Goal: Task Accomplishment & Management: Complete application form

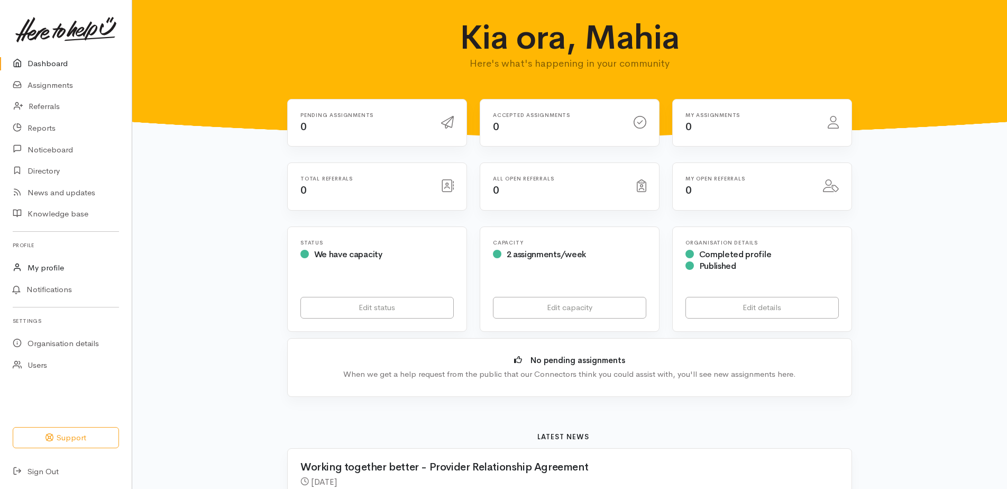
click at [48, 256] on div "Dashboard Assignments Referrals Reports Noticeboard Directory News and updates" at bounding box center [66, 267] width 132 height 429
click at [52, 267] on link "My profile" at bounding box center [66, 268] width 132 height 22
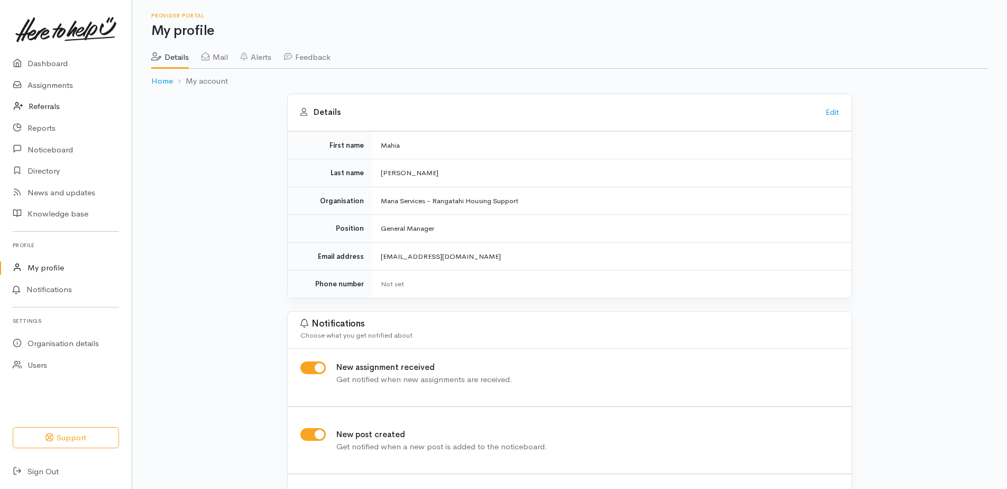
click at [59, 109] on link "Referrals" at bounding box center [66, 107] width 132 height 22
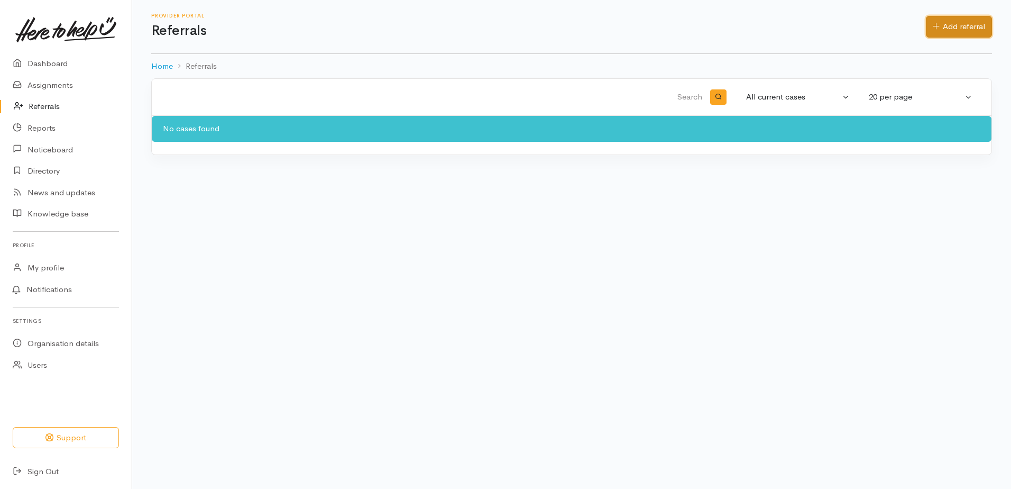
click at [956, 25] on link "Add referral" at bounding box center [959, 27] width 66 height 22
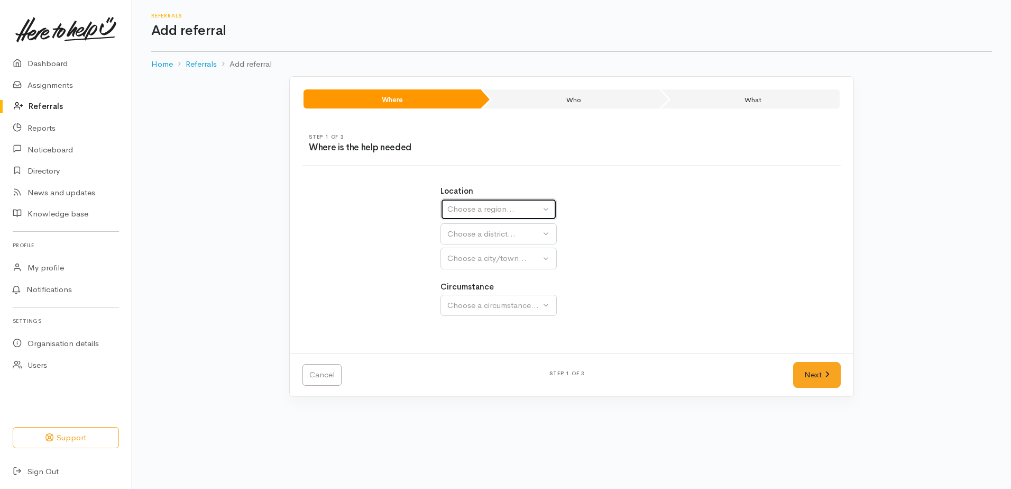
click at [509, 210] on div "Choose a region..." at bounding box center [493, 209] width 93 height 12
click at [491, 272] on link "Waikato" at bounding box center [498, 276] width 115 height 16
select select "3"
select select
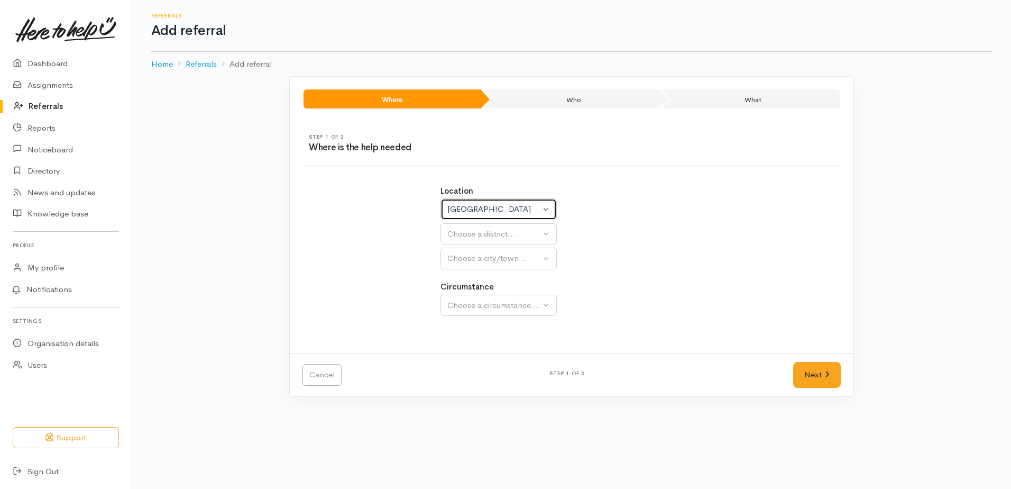
select select
click at [490, 234] on div "Choose a district..." at bounding box center [521, 234] width 149 height 12
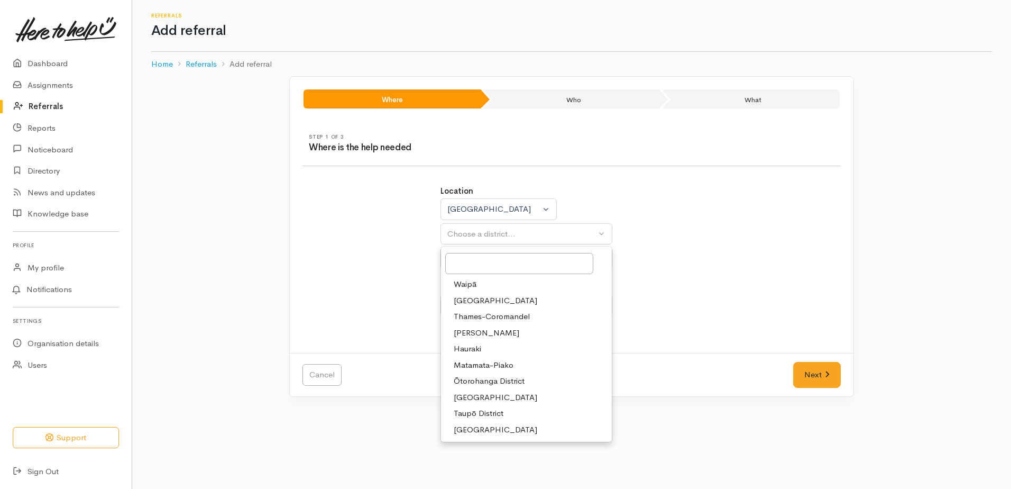
click at [475, 333] on span "Hamilton" at bounding box center [487, 333] width 66 height 12
select select "4"
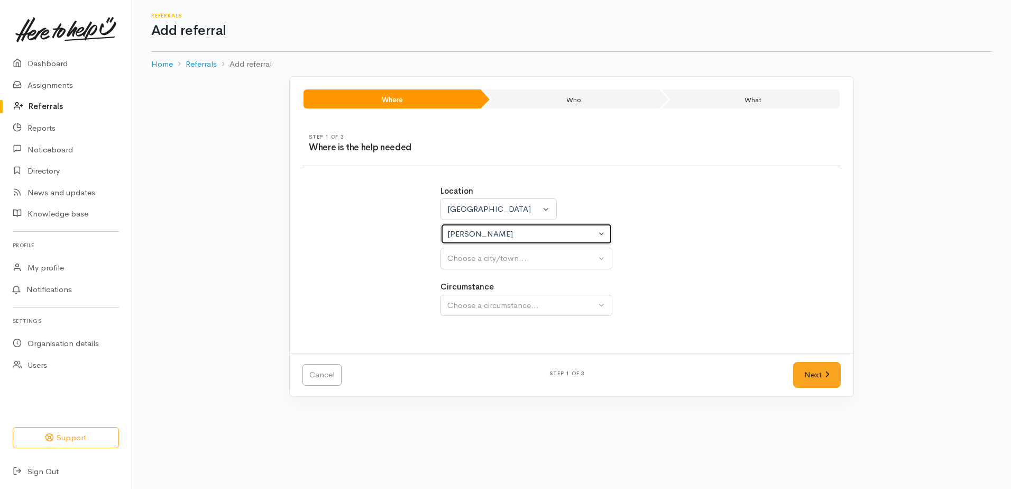
select select
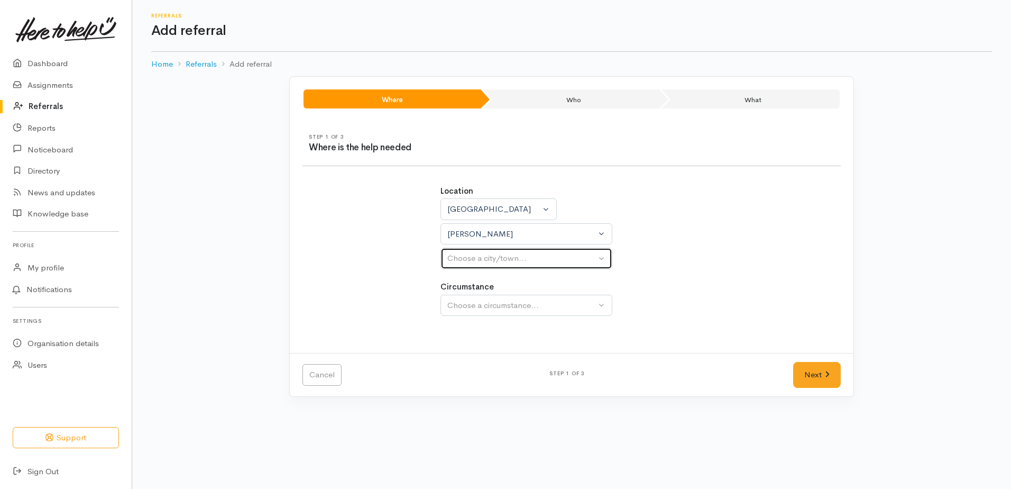
click at [478, 259] on div "Choose a city/town..." at bounding box center [521, 258] width 149 height 12
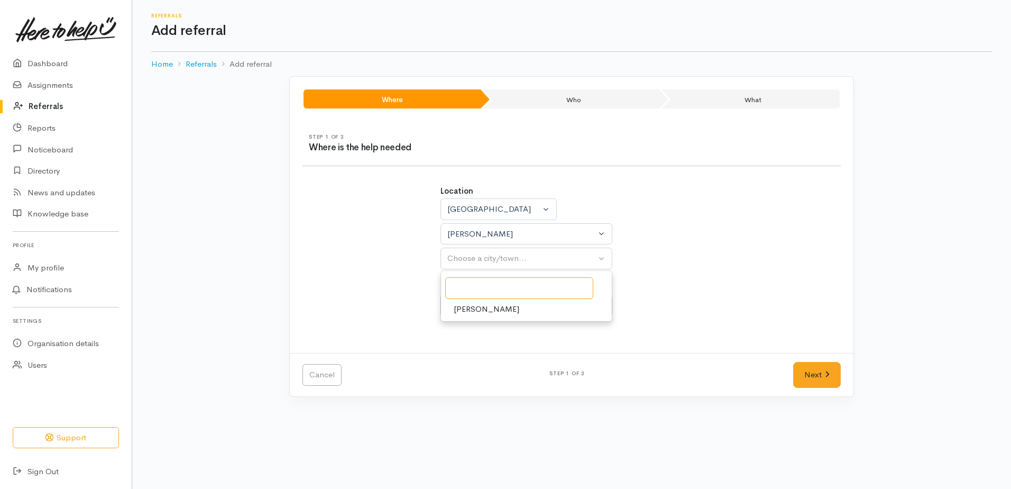
drag, startPoint x: 486, startPoint y: 290, endPoint x: 620, endPoint y: 322, distance: 138.2
click at [486, 289] on input "Search" at bounding box center [519, 288] width 148 height 22
click at [469, 308] on span "Hamilton" at bounding box center [487, 309] width 66 height 12
select select "1"
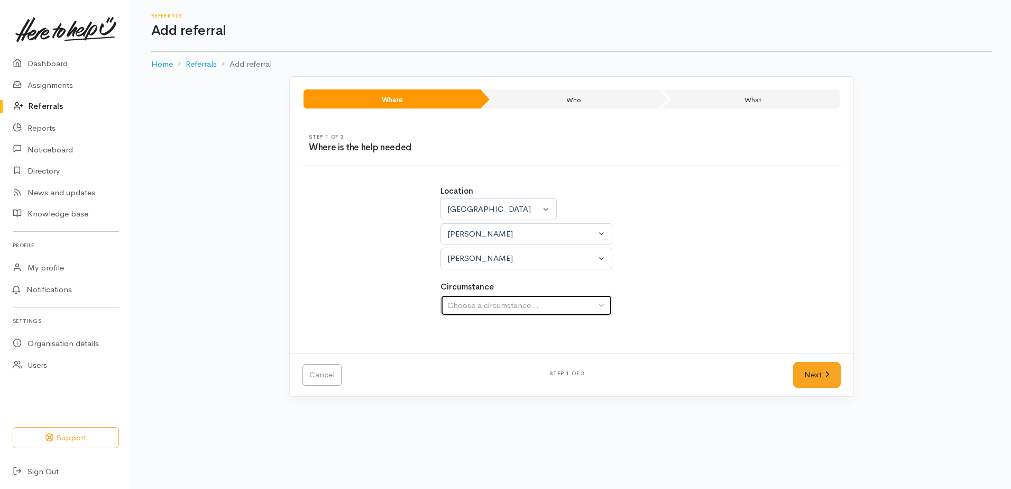
click at [492, 303] on div "Choose a circumstance..." at bounding box center [521, 305] width 149 height 12
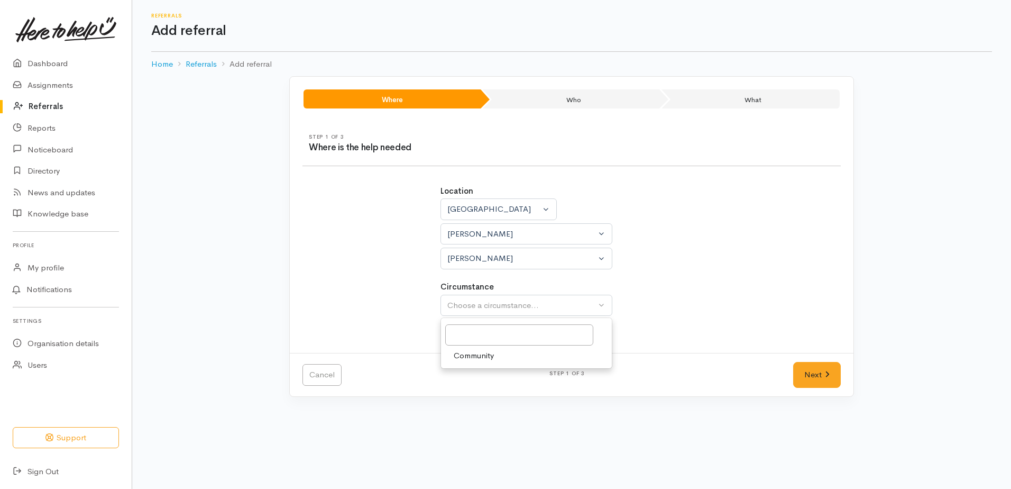
click at [475, 356] on span "Community" at bounding box center [474, 355] width 40 height 12
select select "2"
click at [812, 379] on link "Next" at bounding box center [817, 375] width 48 height 26
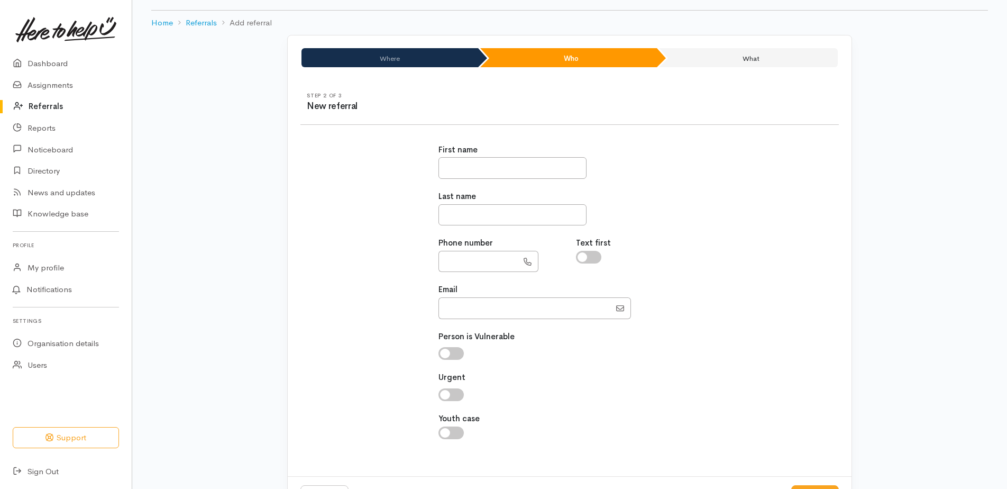
scroll to position [85, 0]
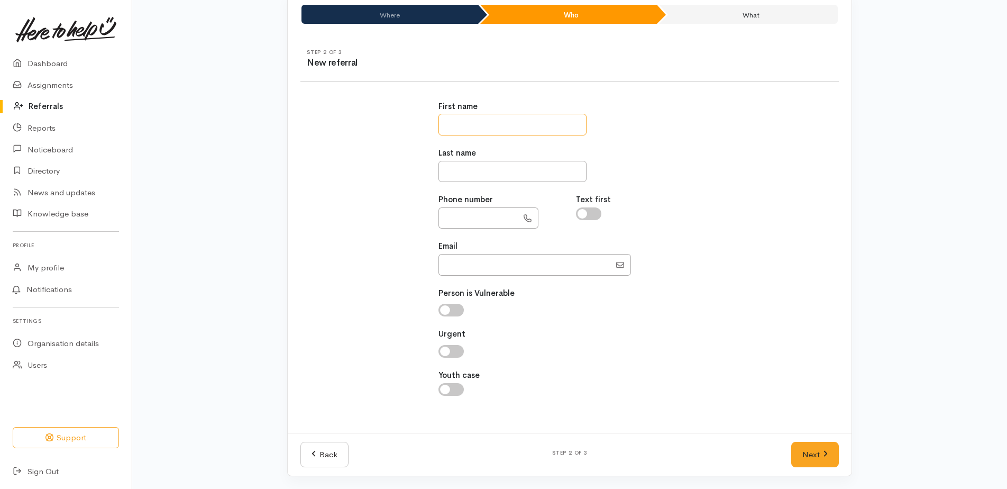
click at [504, 122] on input "text" at bounding box center [512, 125] width 148 height 22
type input "*****"
type input "**********"
type input "mahia@manaservices.nz"
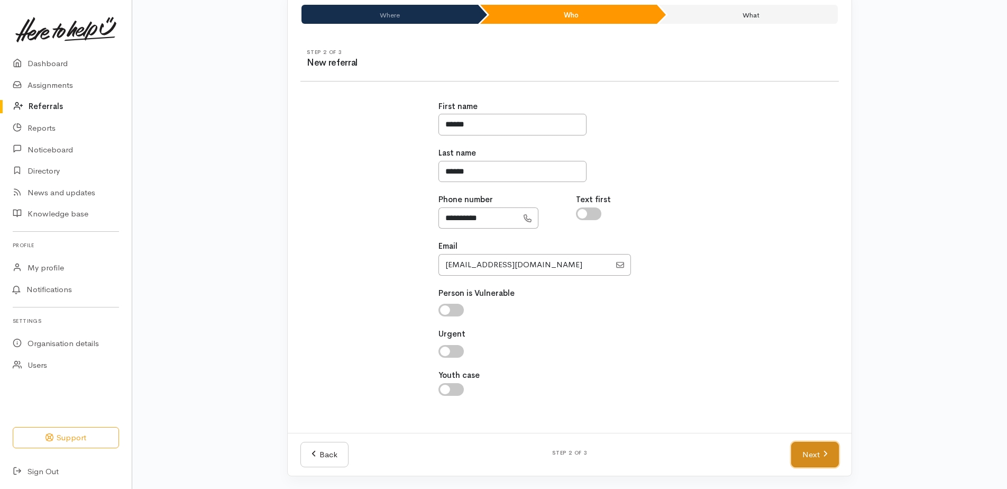
click at [812, 454] on link "Next" at bounding box center [815, 454] width 48 height 26
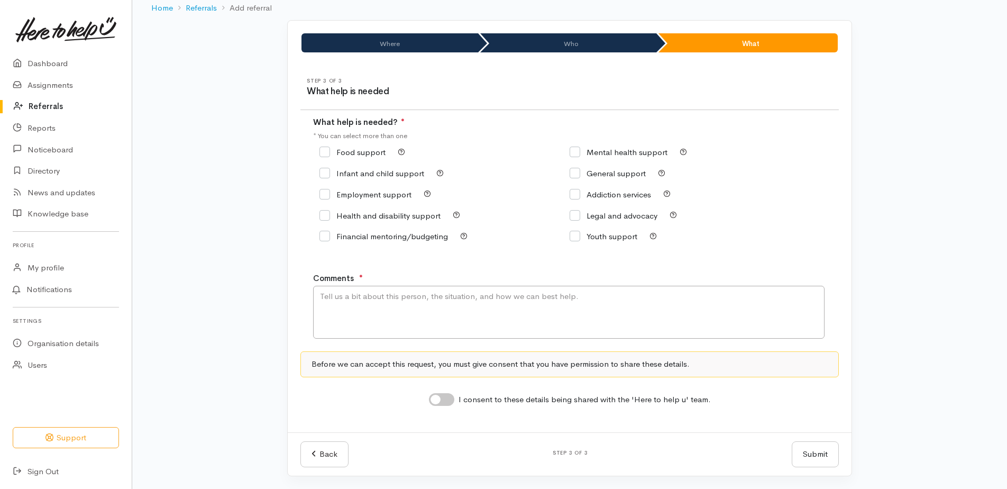
scroll to position [56, 0]
click at [301, 468] on div "Back Step 3 of 3 Submit Submit" at bounding box center [570, 453] width 564 height 43
click at [311, 459] on link "Back" at bounding box center [324, 454] width 48 height 26
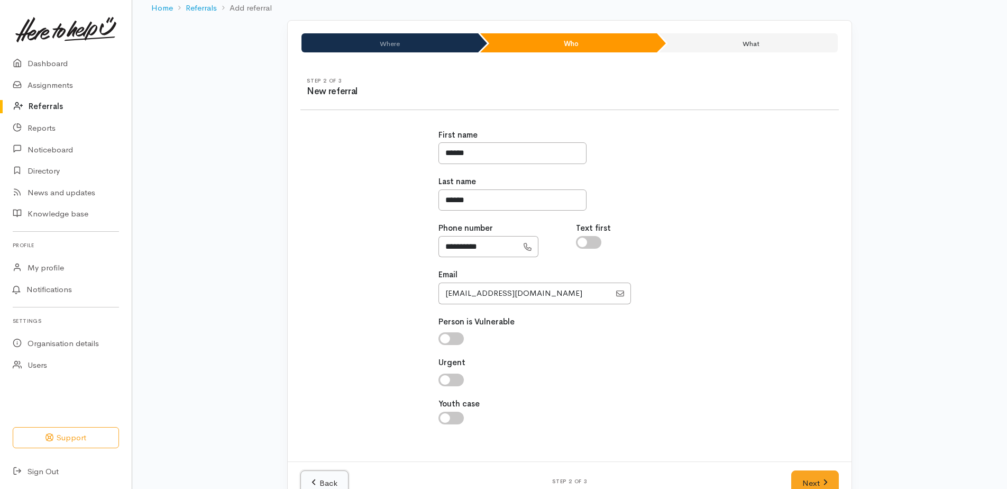
click at [321, 479] on link "Back" at bounding box center [324, 483] width 48 height 26
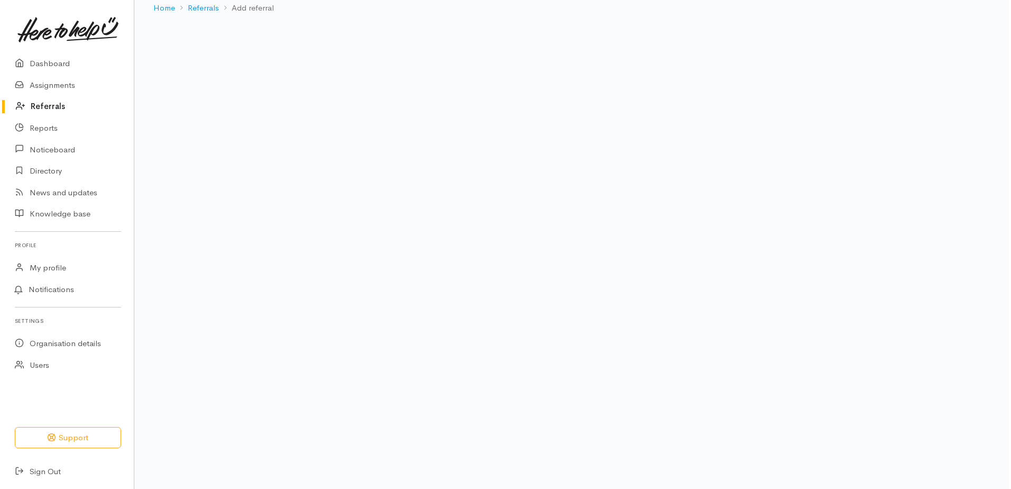
scroll to position [0, 0]
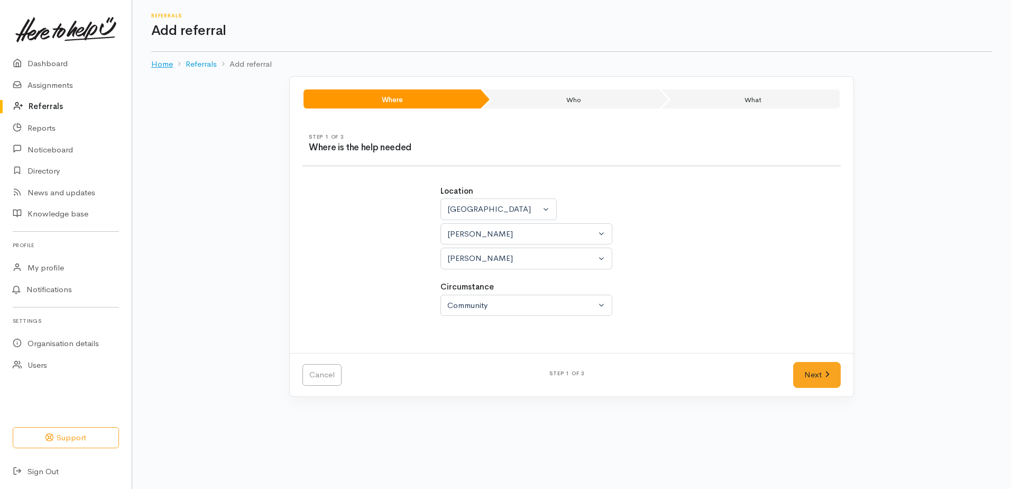
click at [168, 66] on link "Home" at bounding box center [162, 64] width 22 height 12
